Goal: Check status

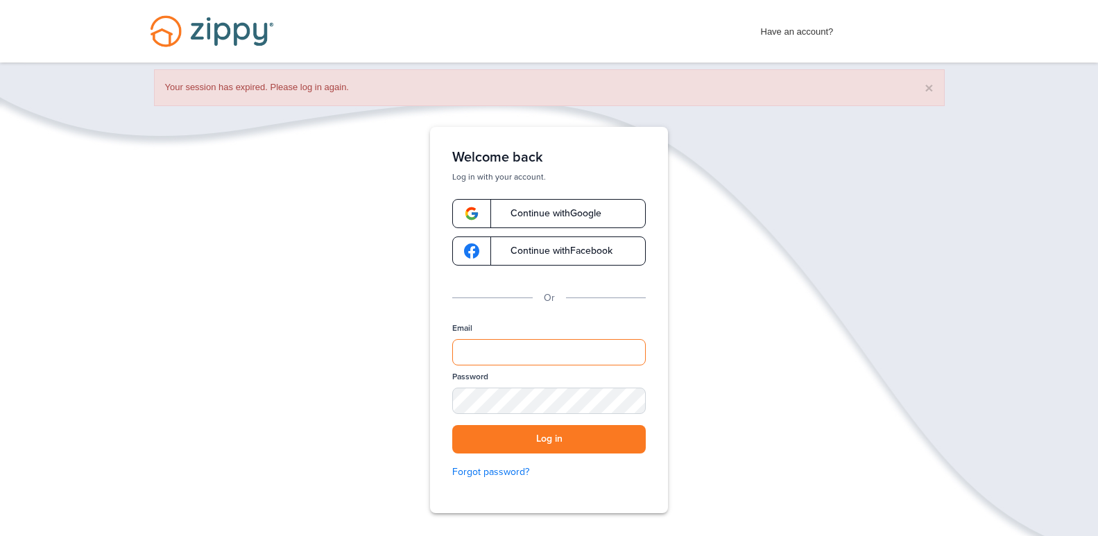
click at [599, 353] on input "Email" at bounding box center [549, 352] width 194 height 26
type input "**********"
click at [625, 399] on div "SHOW" at bounding box center [628, 401] width 31 height 13
click at [452, 425] on button "Log in" at bounding box center [549, 439] width 194 height 28
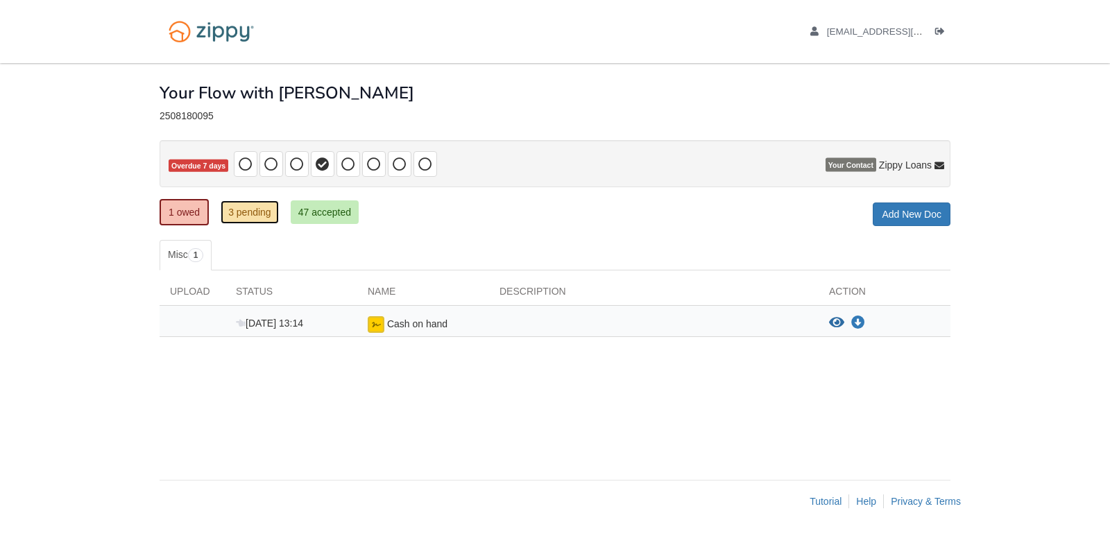
click at [239, 211] on link "3 pending" at bounding box center [250, 212] width 58 height 24
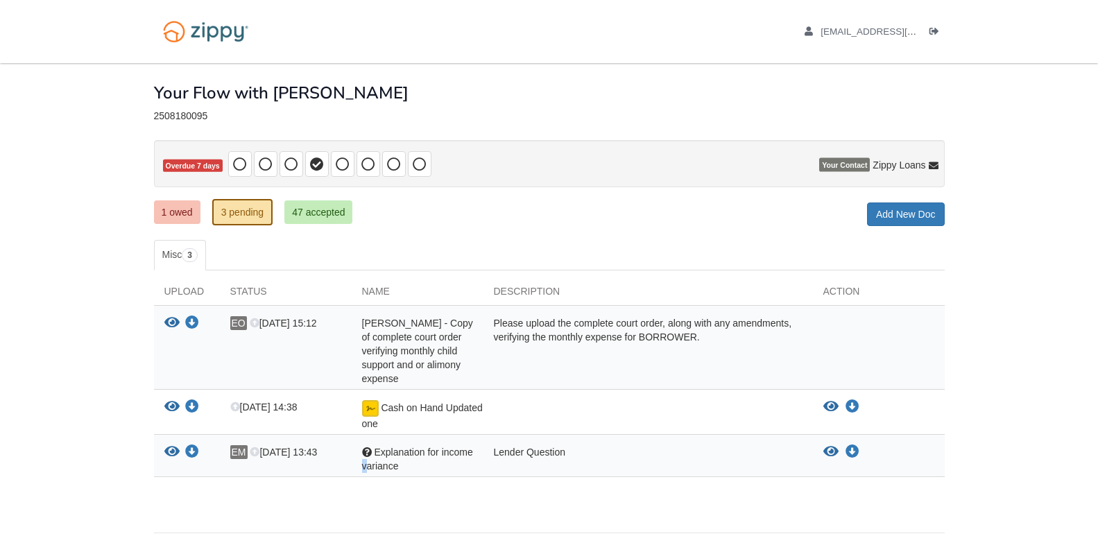
drag, startPoint x: 364, startPoint y: 463, endPoint x: 373, endPoint y: 461, distance: 8.4
click at [365, 463] on span "Explanation for income variance" at bounding box center [417, 459] width 111 height 25
click at [828, 453] on icon "View Explanation for income variance" at bounding box center [830, 452] width 15 height 14
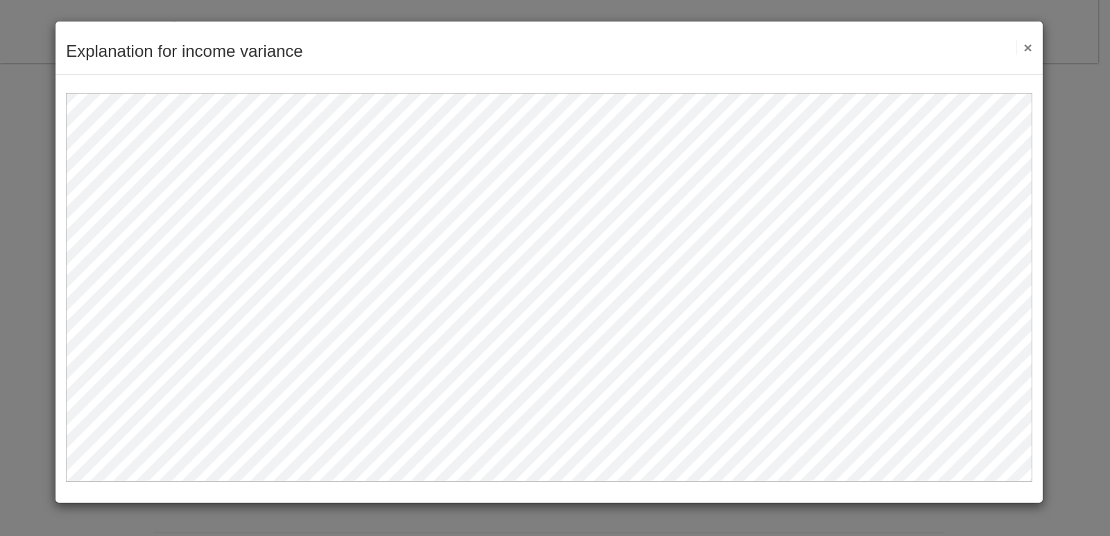
click at [1025, 46] on button "×" at bounding box center [1024, 47] width 16 height 15
